Goal: Task Accomplishment & Management: Complete application form

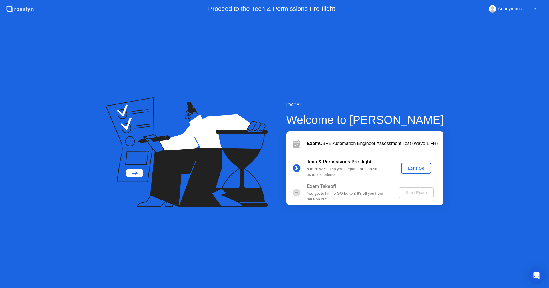
click at [412, 170] on div "Let's Go" at bounding box center [415, 168] width 25 height 5
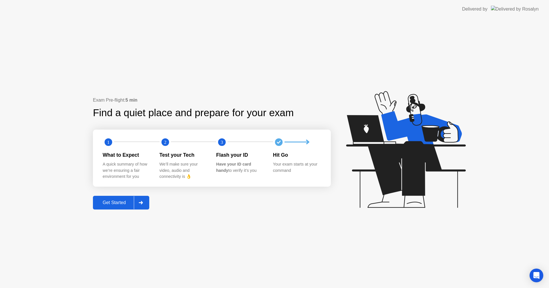
click at [143, 204] on icon at bounding box center [141, 202] width 4 height 3
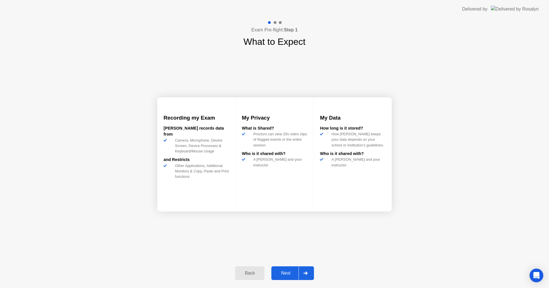
click at [309, 273] on div at bounding box center [305, 273] width 14 height 13
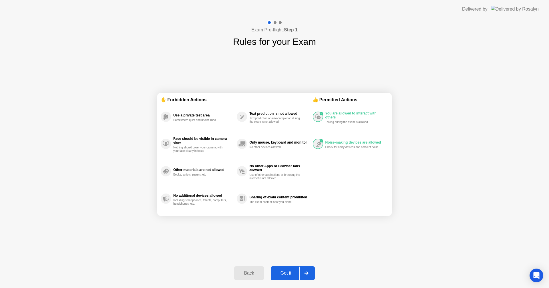
click at [308, 273] on icon at bounding box center [306, 273] width 4 height 3
select select "**********"
select select "*******"
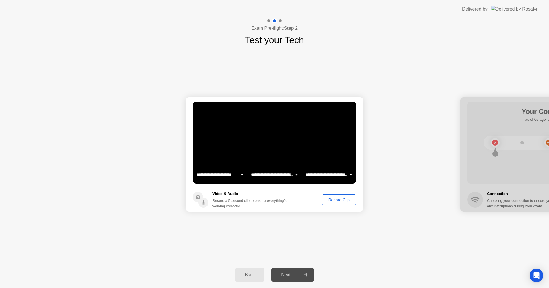
click at [351, 176] on select "**********" at bounding box center [328, 174] width 49 height 11
click at [324, 232] on div "**********" at bounding box center [274, 154] width 549 height 215
click at [238, 203] on div "Record a 5 second clip to ensure everything’s working correctly" at bounding box center [250, 203] width 76 height 11
click at [336, 200] on div "Record Clip" at bounding box center [339, 200] width 31 height 5
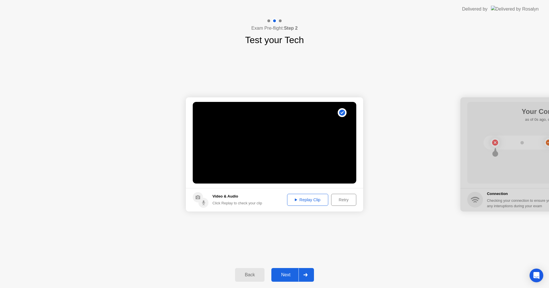
drag, startPoint x: 524, startPoint y: 98, endPoint x: 460, endPoint y: 118, distance: 66.5
click at [460, 118] on div at bounding box center [548, 154] width 177 height 114
click at [305, 200] on div "Replay Clip" at bounding box center [307, 200] width 37 height 5
click at [307, 275] on icon at bounding box center [305, 275] width 4 height 3
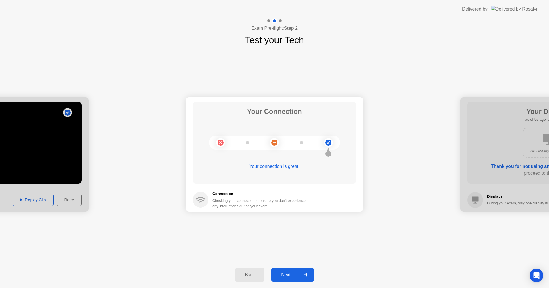
click at [307, 275] on icon at bounding box center [305, 275] width 4 height 3
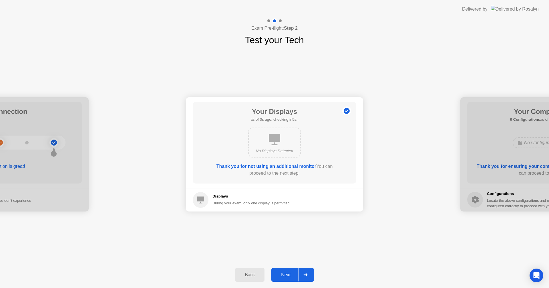
click at [307, 275] on icon at bounding box center [305, 275] width 4 height 3
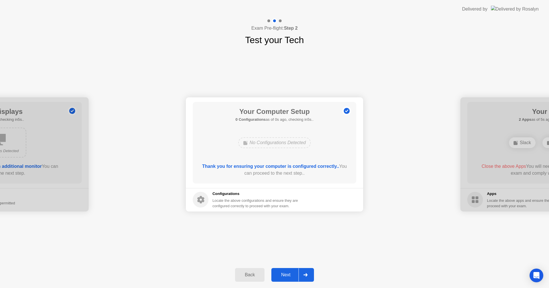
click at [307, 275] on icon at bounding box center [305, 275] width 4 height 3
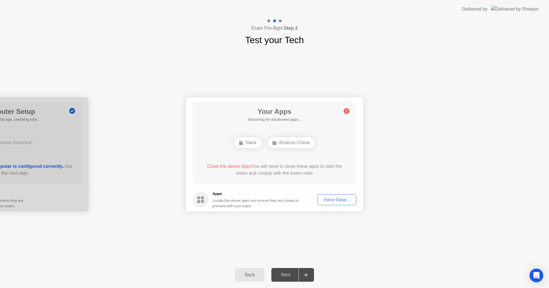
click at [341, 201] on div "Force Close..." at bounding box center [336, 200] width 35 height 5
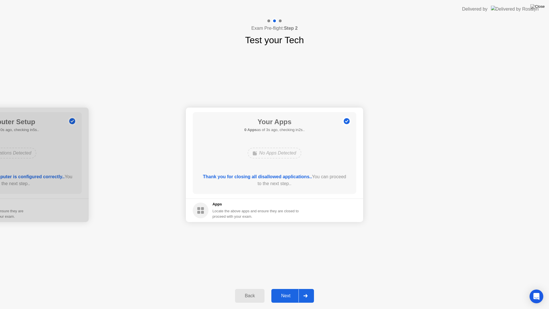
click at [308, 288] on icon at bounding box center [305, 295] width 4 height 3
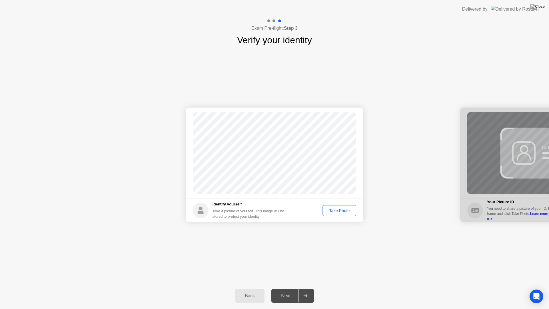
click at [340, 212] on div "Take Photo" at bounding box center [339, 210] width 30 height 5
click at [307, 288] on div at bounding box center [305, 295] width 14 height 13
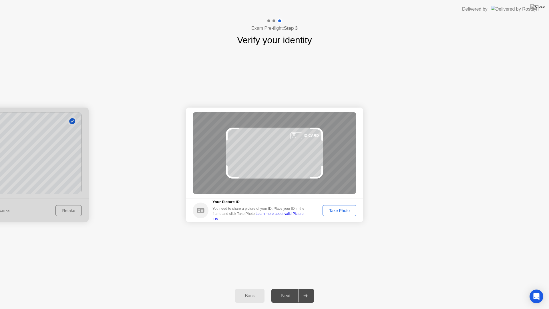
click at [342, 208] on div "Take Photo" at bounding box center [339, 210] width 30 height 5
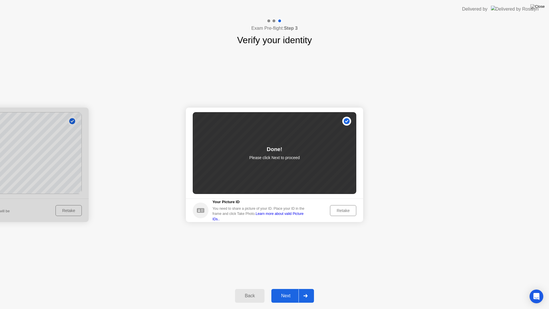
click at [309, 288] on div at bounding box center [305, 295] width 14 height 13
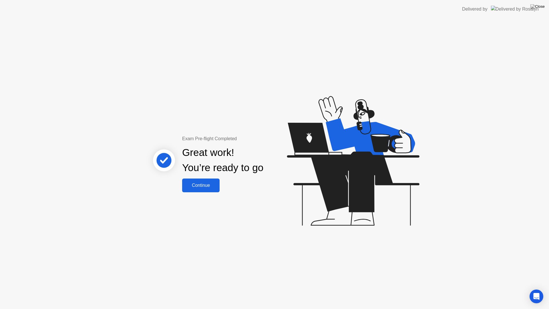
click at [211, 186] on div "Continue" at bounding box center [201, 185] width 34 height 5
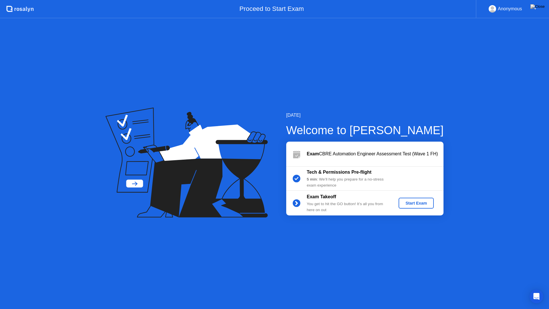
click at [415, 203] on div "Start Exam" at bounding box center [416, 203] width 31 height 5
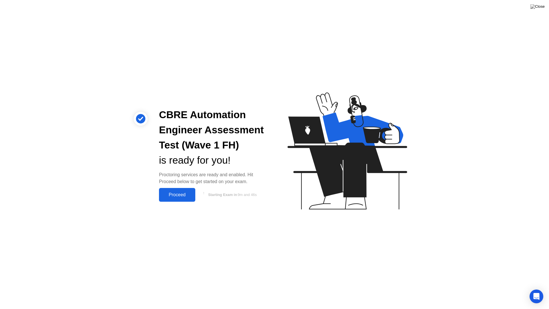
click at [182, 194] on div "Proceed" at bounding box center [177, 194] width 33 height 5
